Goal: Check status: Check status

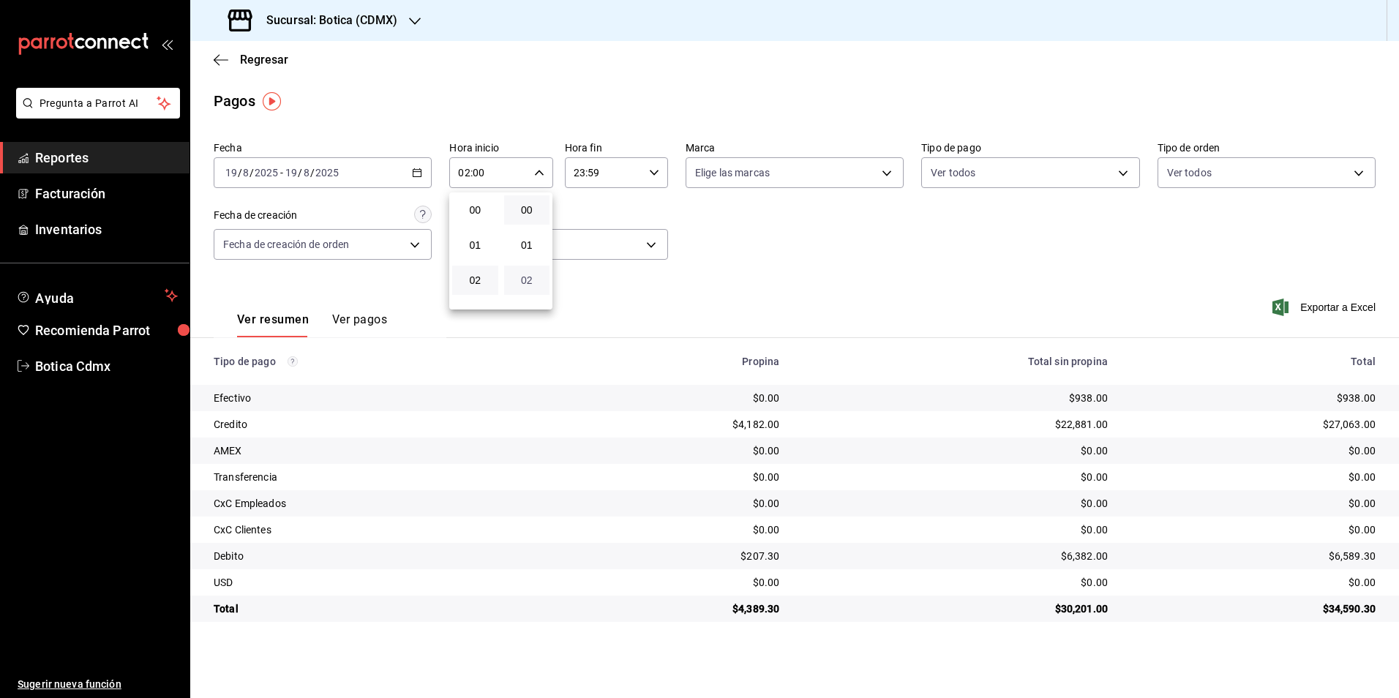
scroll to position [219, 0]
click at [530, 277] on span "08" at bounding box center [527, 272] width 29 height 12
type input "02:08"
click at [256, 61] on div at bounding box center [699, 349] width 1399 height 698
click at [258, 61] on span "Regresar" at bounding box center [264, 60] width 48 height 14
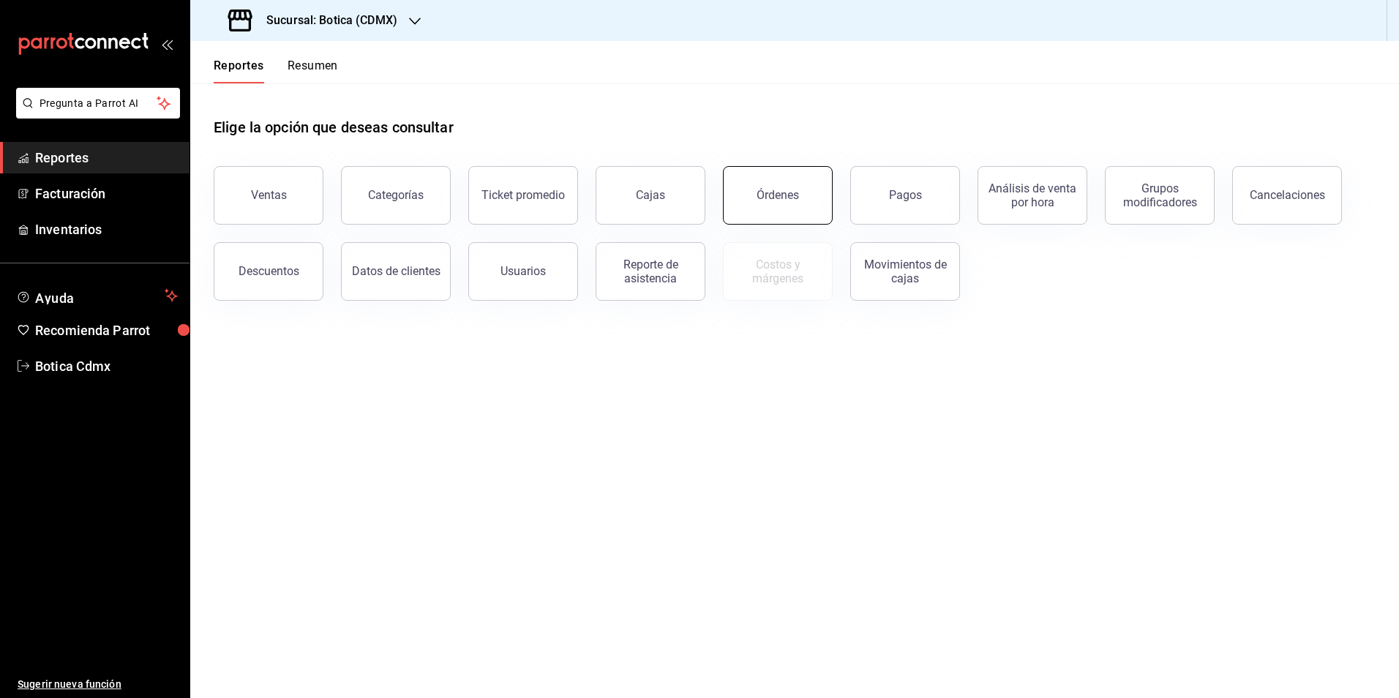
click at [761, 200] on div "Órdenes" at bounding box center [778, 195] width 42 height 14
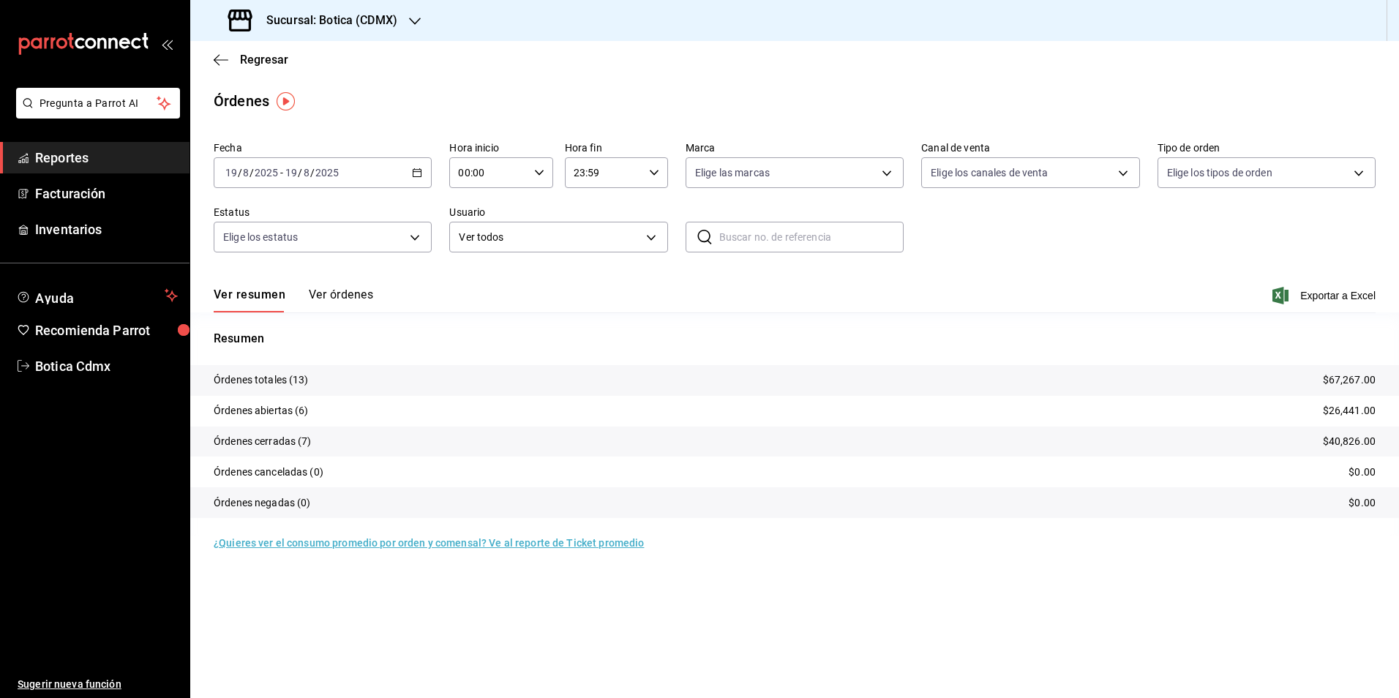
click at [514, 173] on input "00:00" at bounding box center [488, 172] width 78 height 29
click at [476, 276] on span "02" at bounding box center [475, 280] width 29 height 12
click at [473, 287] on button "02" at bounding box center [475, 280] width 46 height 29
click at [528, 274] on span "04" at bounding box center [527, 277] width 29 height 12
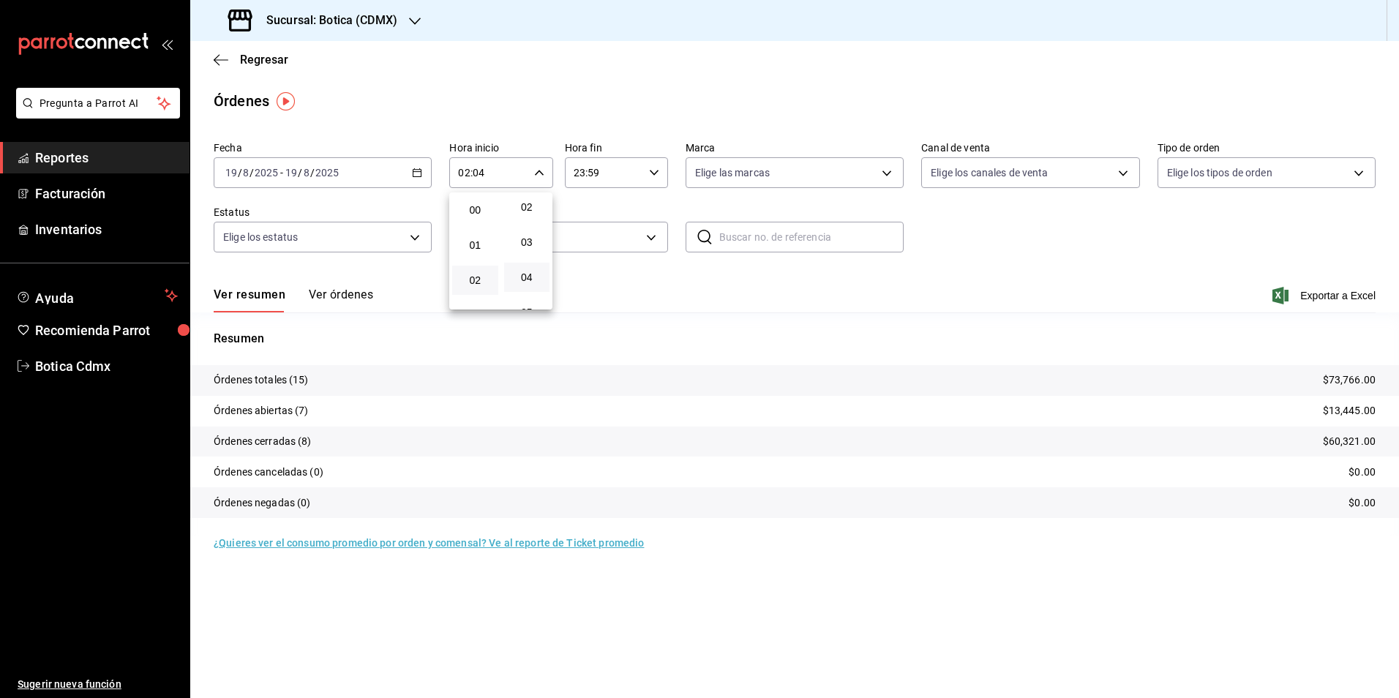
click at [855, 290] on div at bounding box center [699, 349] width 1399 height 698
click at [539, 173] on icon "button" at bounding box center [539, 173] width 10 height 10
click at [471, 282] on span "04" at bounding box center [475, 280] width 29 height 12
type input "04:04"
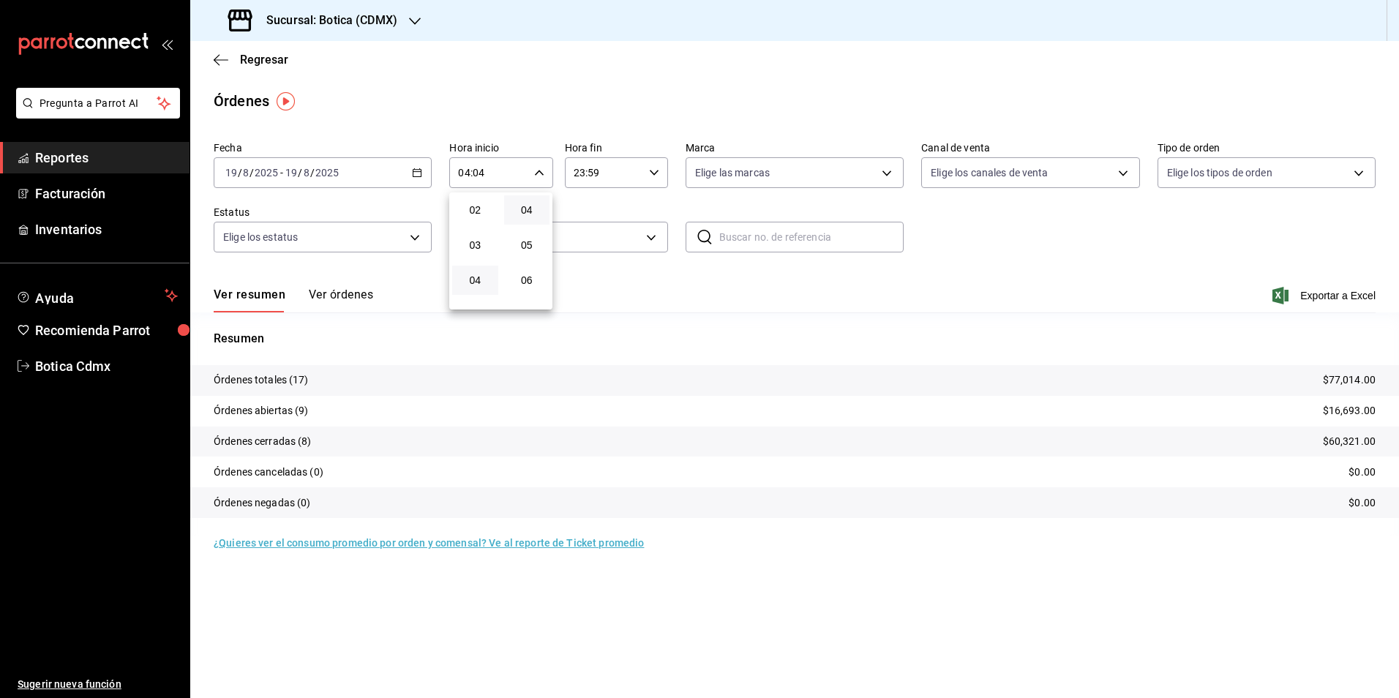
click at [269, 56] on div at bounding box center [699, 349] width 1399 height 698
click at [265, 61] on span "Regresar" at bounding box center [264, 60] width 48 height 14
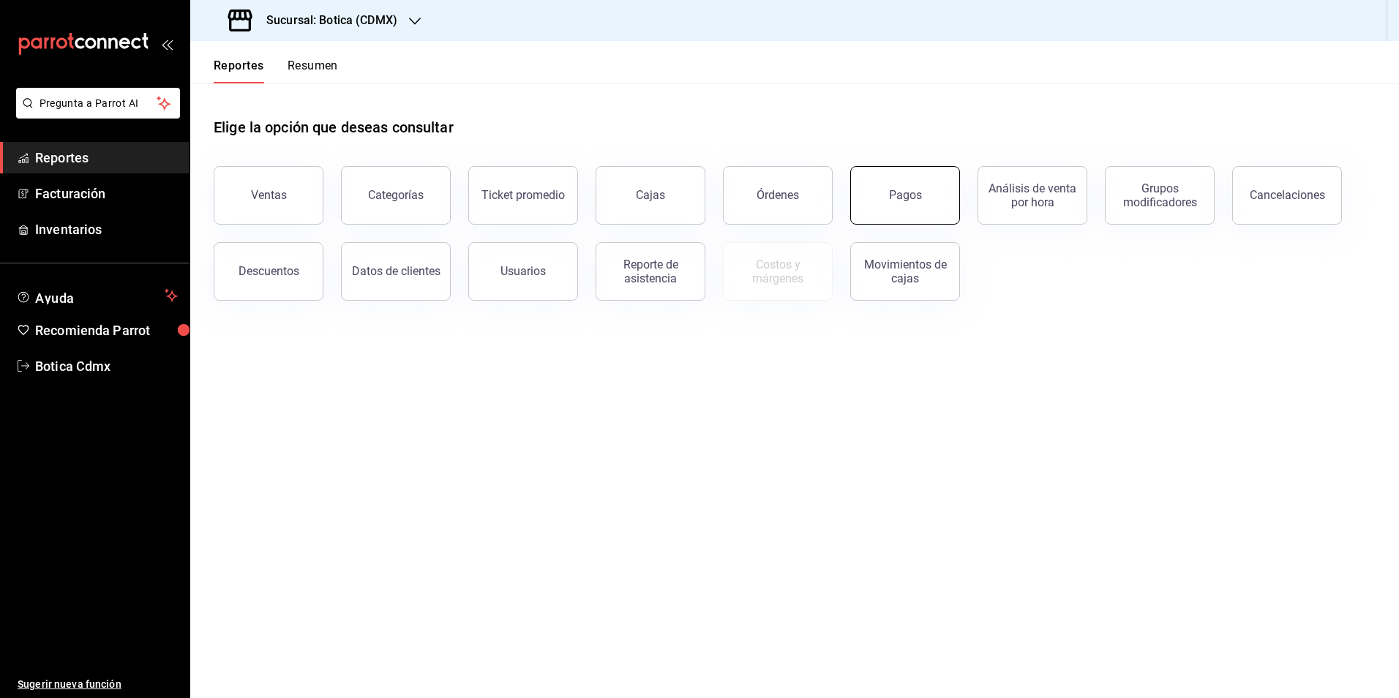
click at [920, 194] on div "Pagos" at bounding box center [905, 195] width 33 height 14
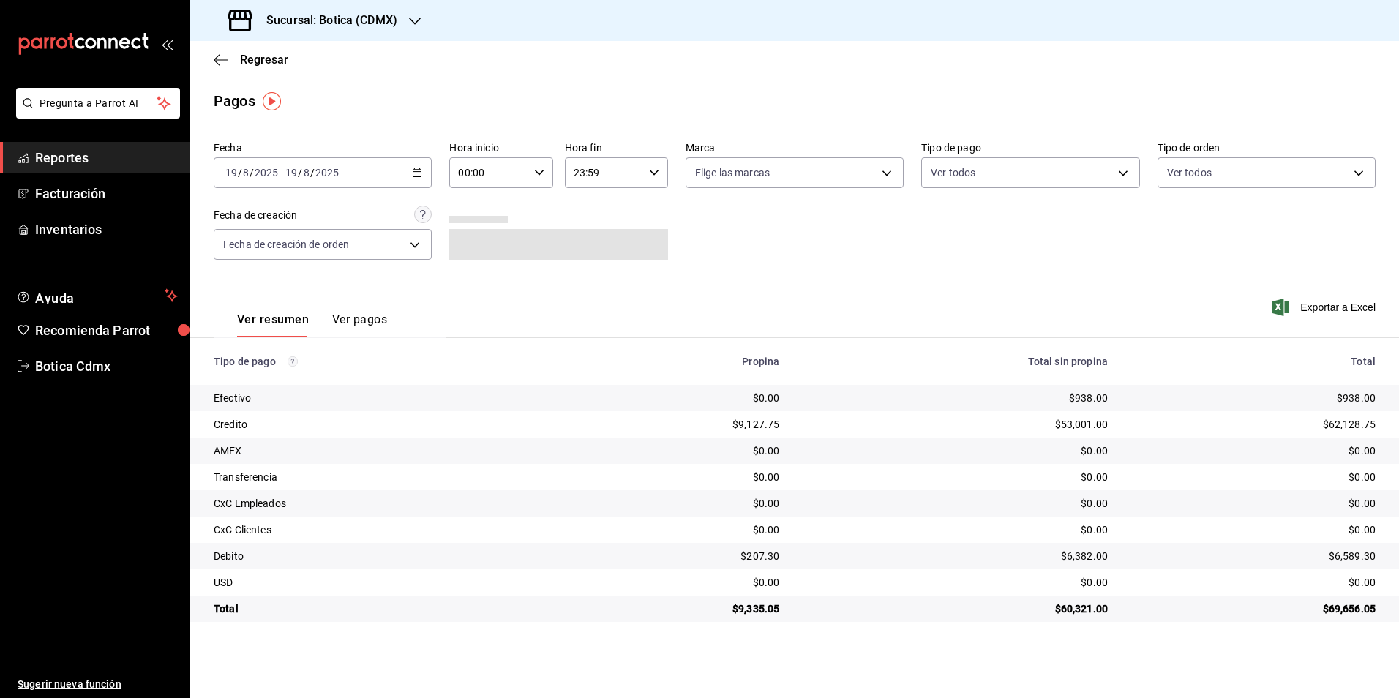
click at [519, 176] on input "00:00" at bounding box center [488, 172] width 78 height 29
click at [479, 240] on span "01" at bounding box center [475, 245] width 29 height 12
type input "01:00"
